Goal: Task Accomplishment & Management: Complete application form

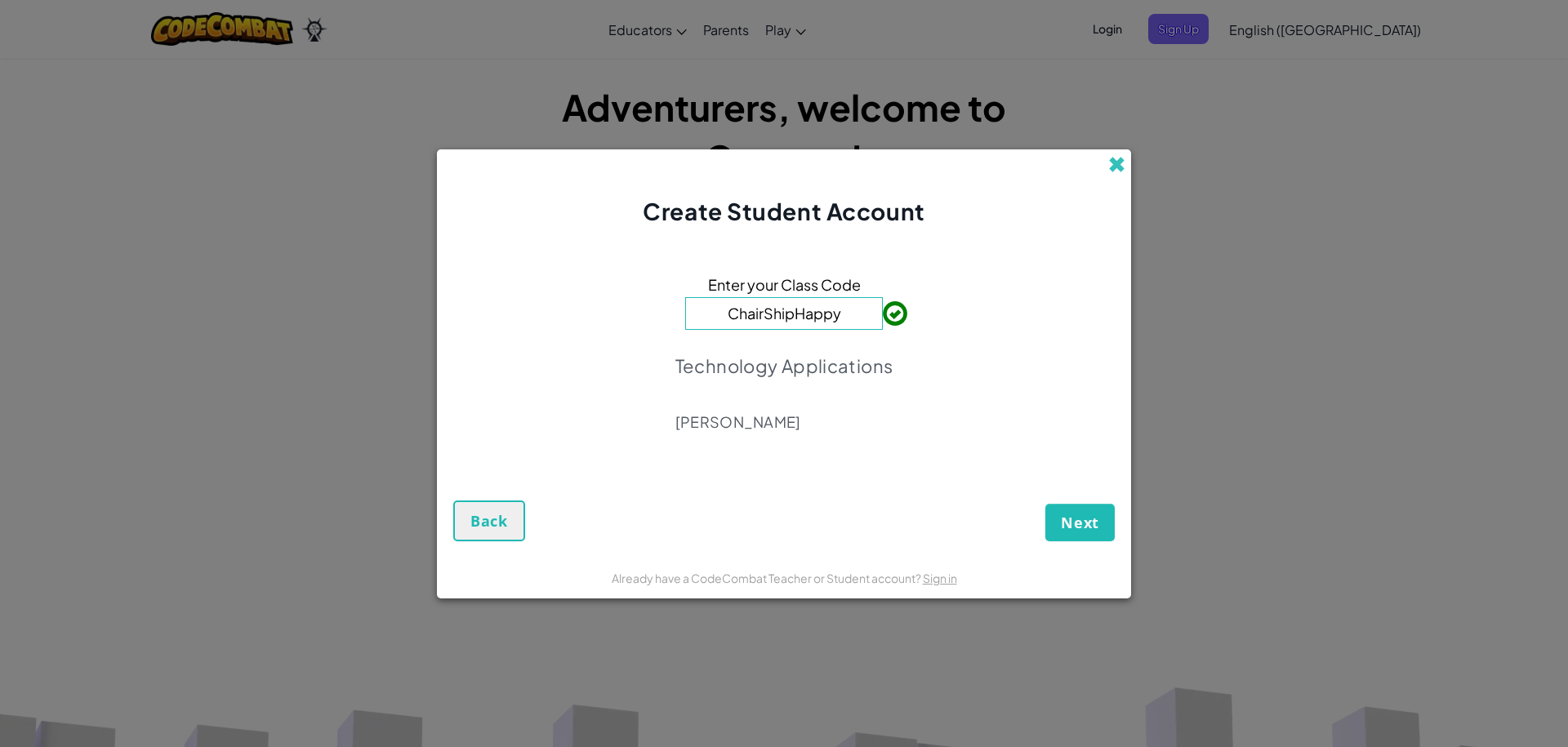
click at [1116, 156] on span at bounding box center [1117, 165] width 17 height 17
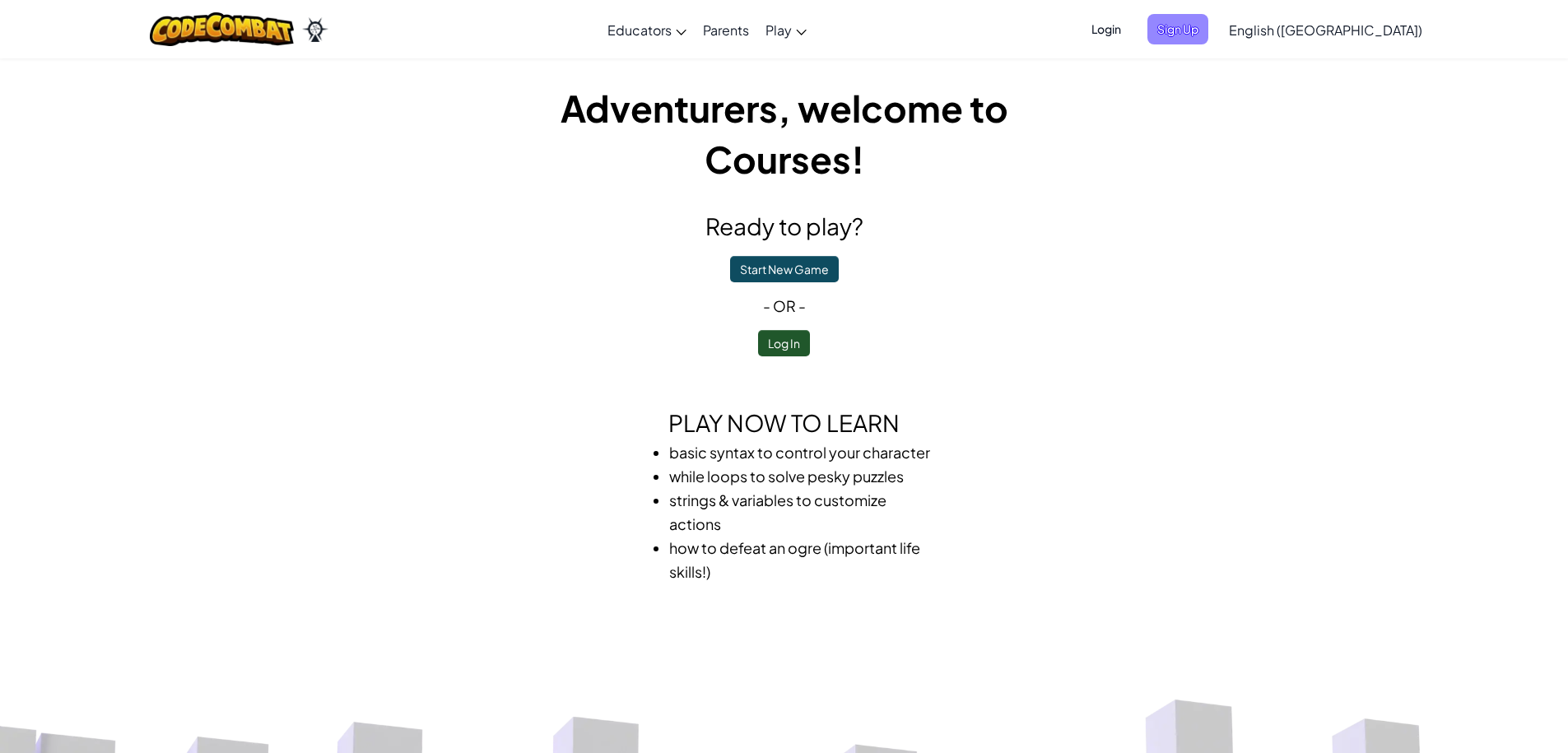
click at [1208, 28] on span "Sign Up" at bounding box center [1177, 28] width 61 height 30
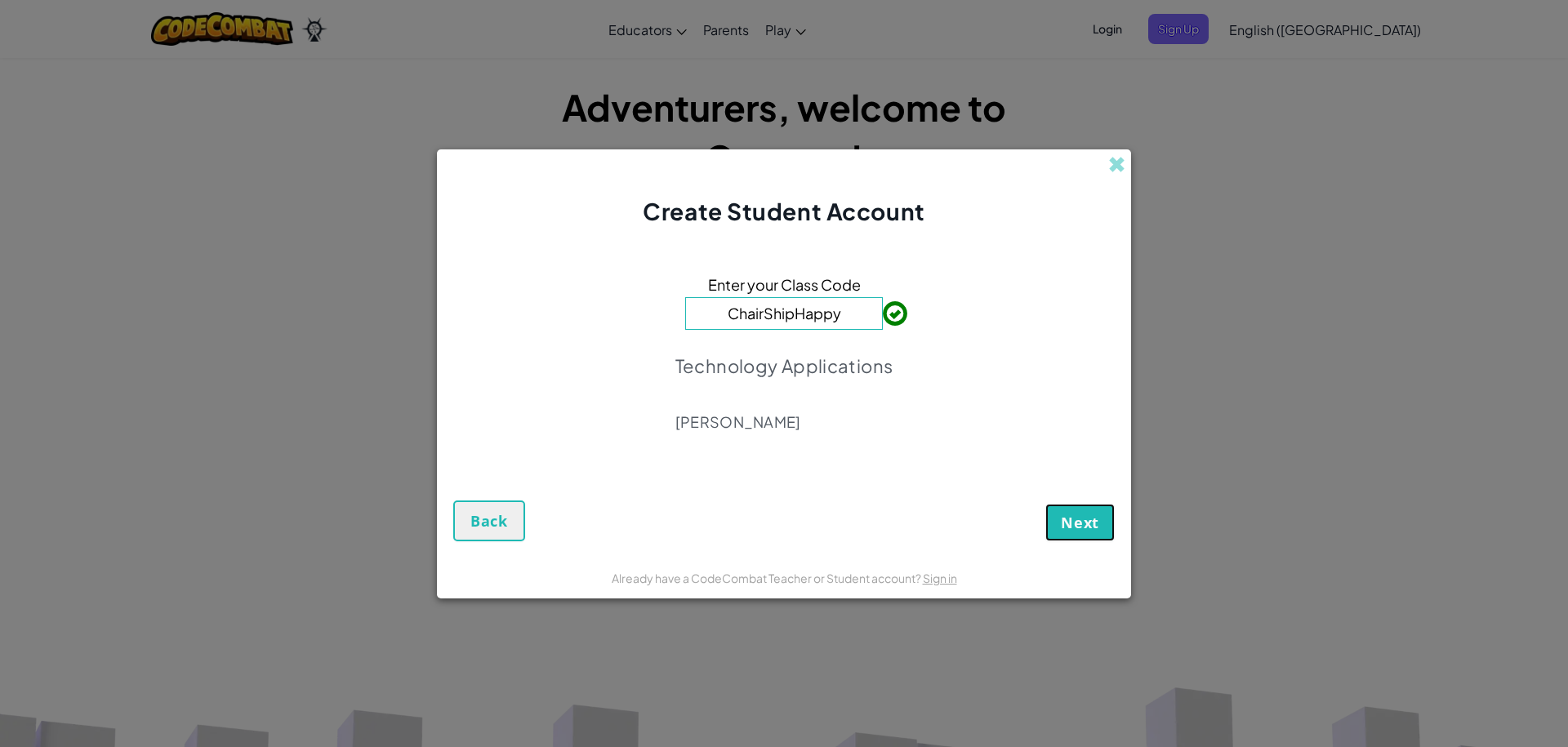
click at [1081, 514] on span "Next" at bounding box center [1081, 522] width 39 height 19
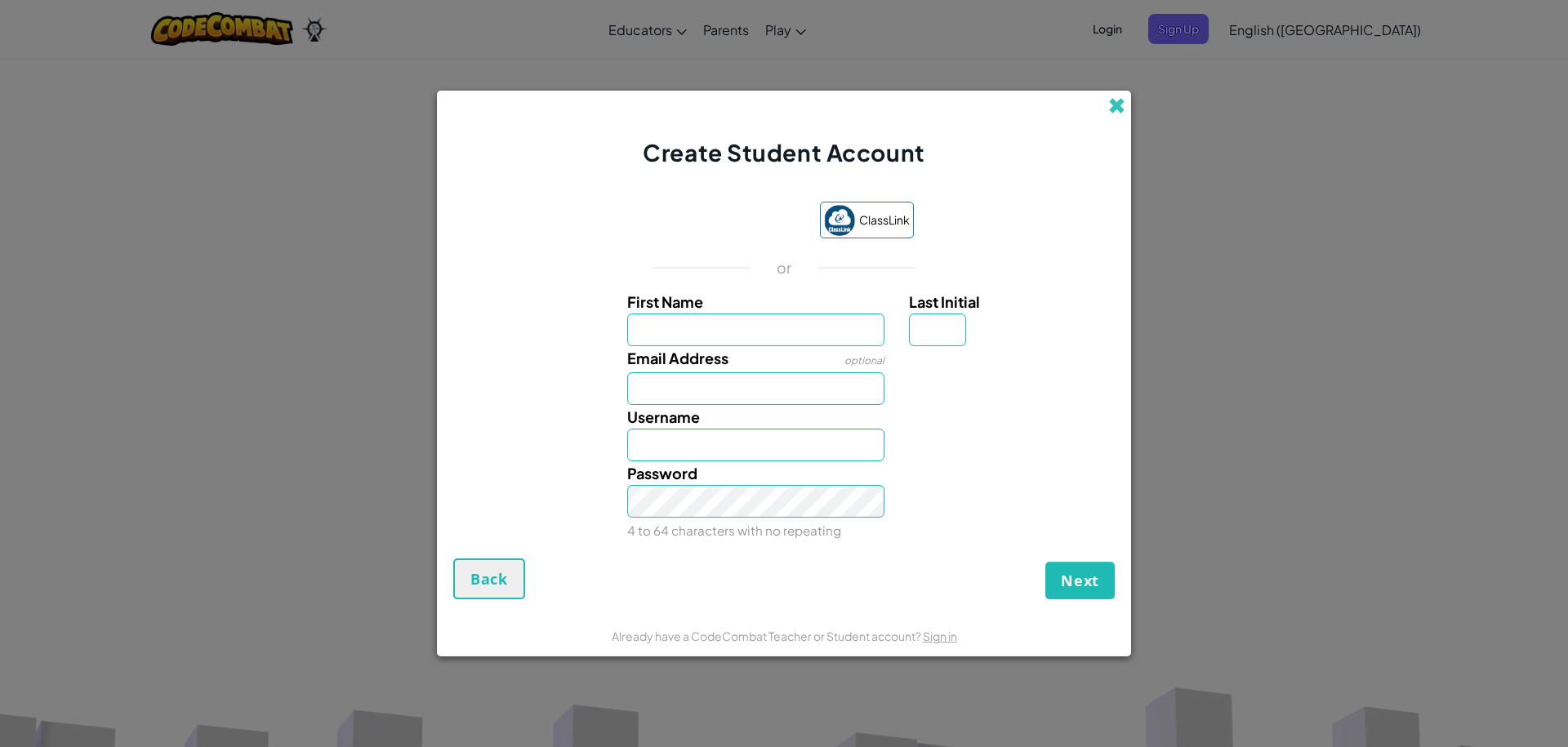
click at [1122, 99] on span at bounding box center [1117, 106] width 17 height 17
